Goal: Navigation & Orientation: Find specific page/section

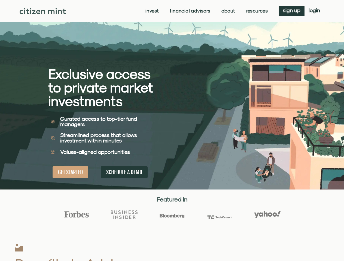
click at [172, 131] on div "Exclusive access to private market investments Exclusive access to private mark…" at bounding box center [110, 95] width 124 height 190
click at [151, 11] on link "Invest" at bounding box center [151, 10] width 13 height 5
click at [256, 11] on link "Resources" at bounding box center [257, 10] width 22 height 5
